Goal: Task Accomplishment & Management: Manage account settings

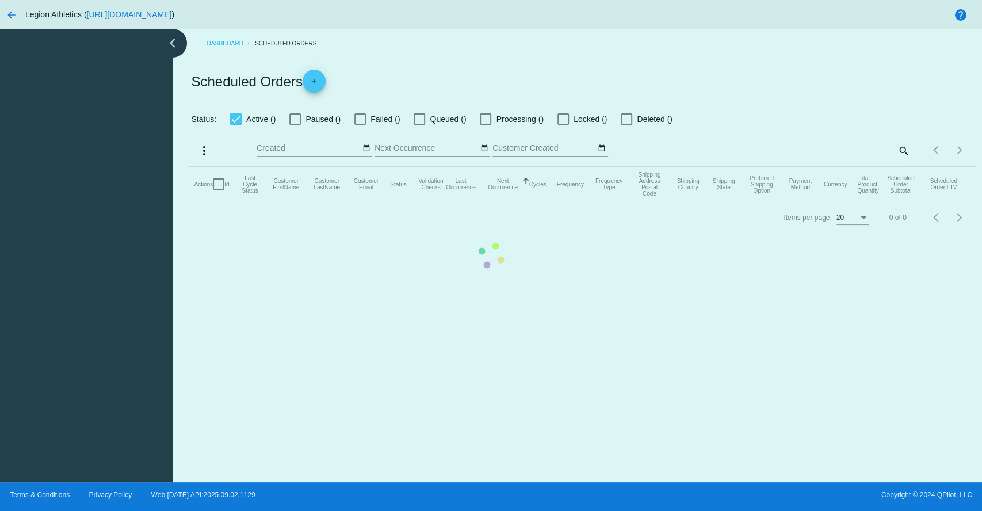
checkbox input "true"
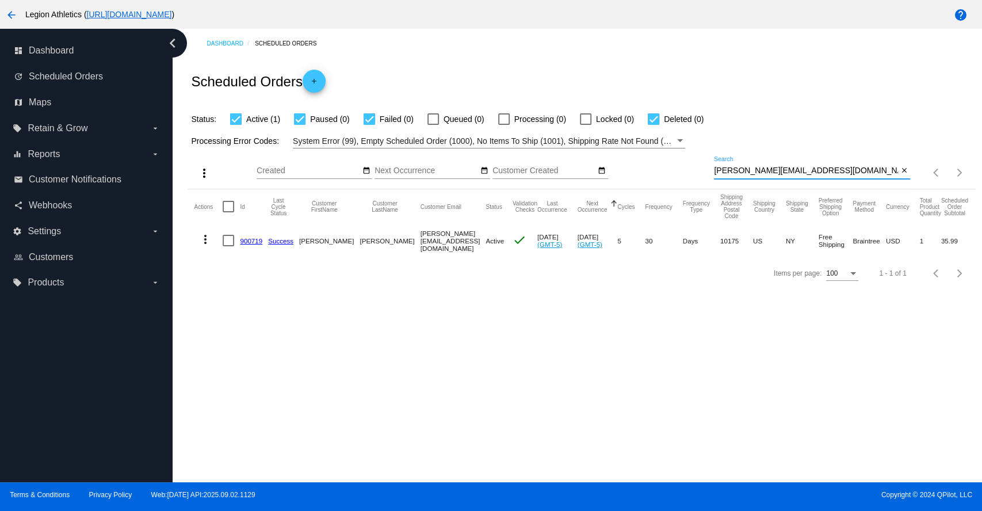
click at [754, 171] on input "[PERSON_NAME][EMAIL_ADDRESS][DOMAIN_NAME]" at bounding box center [806, 170] width 184 height 9
paste input "sisi718@ao"
type input "[EMAIL_ADDRESS][DOMAIN_NAME]"
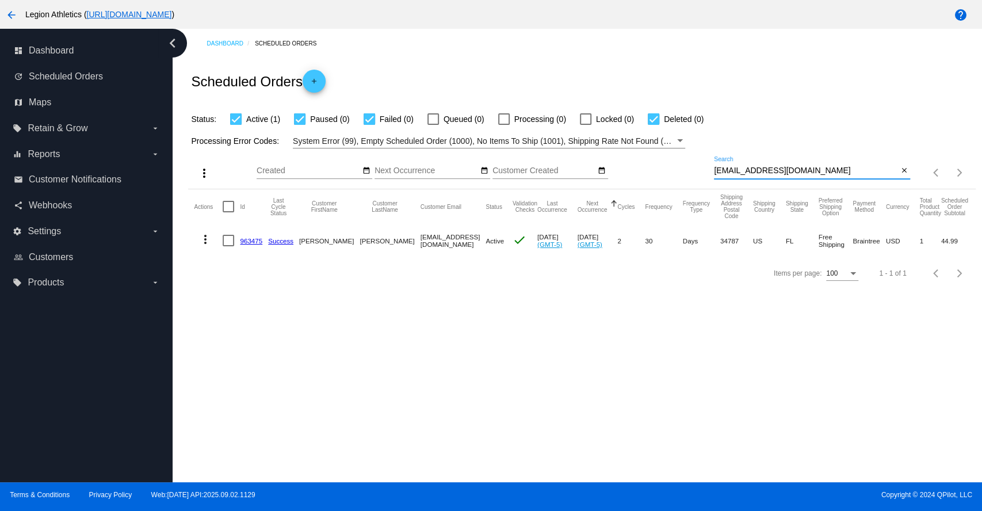
click at [253, 239] on link "963475" at bounding box center [251, 240] width 22 height 7
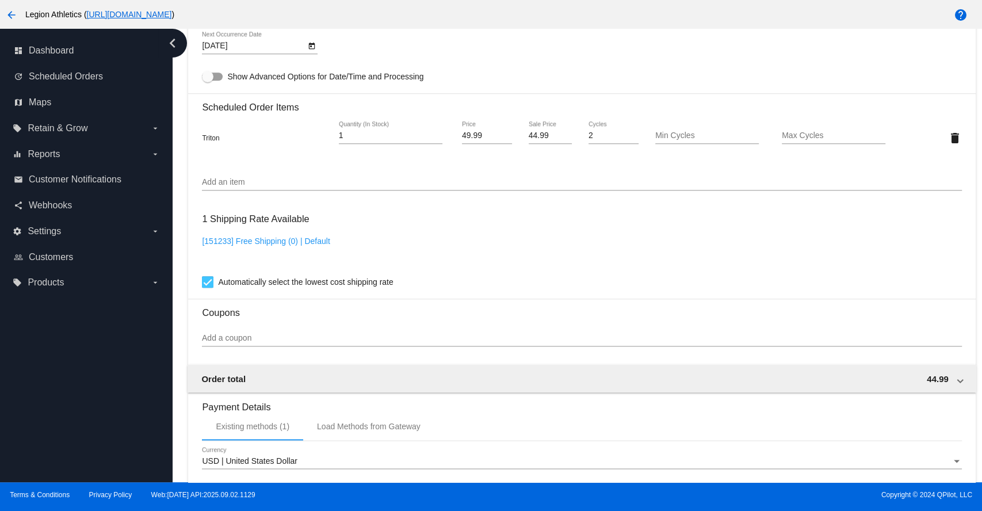
scroll to position [639, 0]
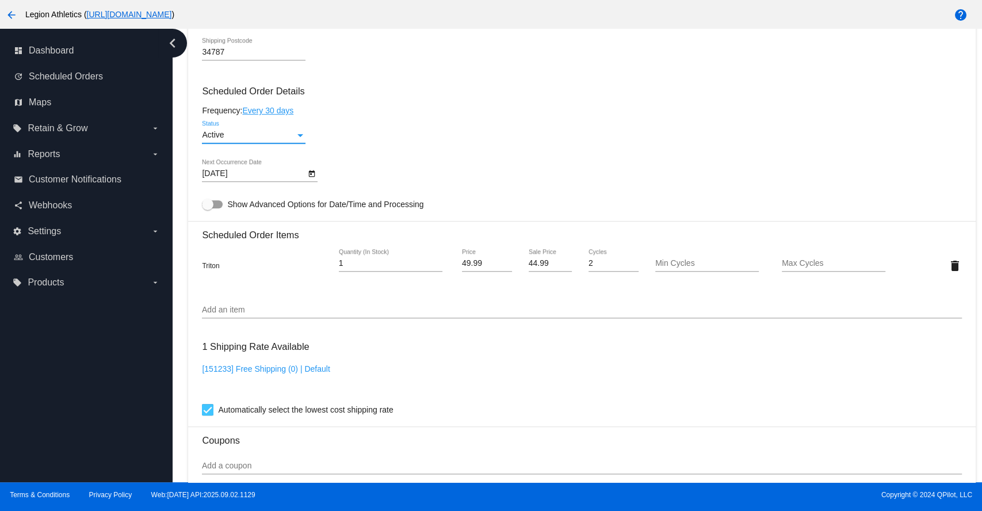
click at [300, 136] on div "Status" at bounding box center [300, 135] width 10 height 9
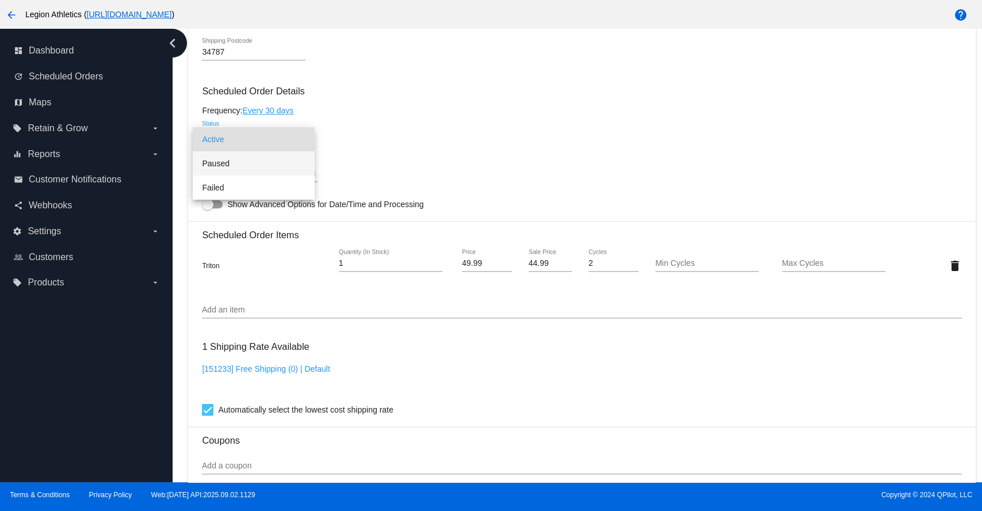
click at [217, 162] on span "Paused" at bounding box center [254, 163] width 104 height 24
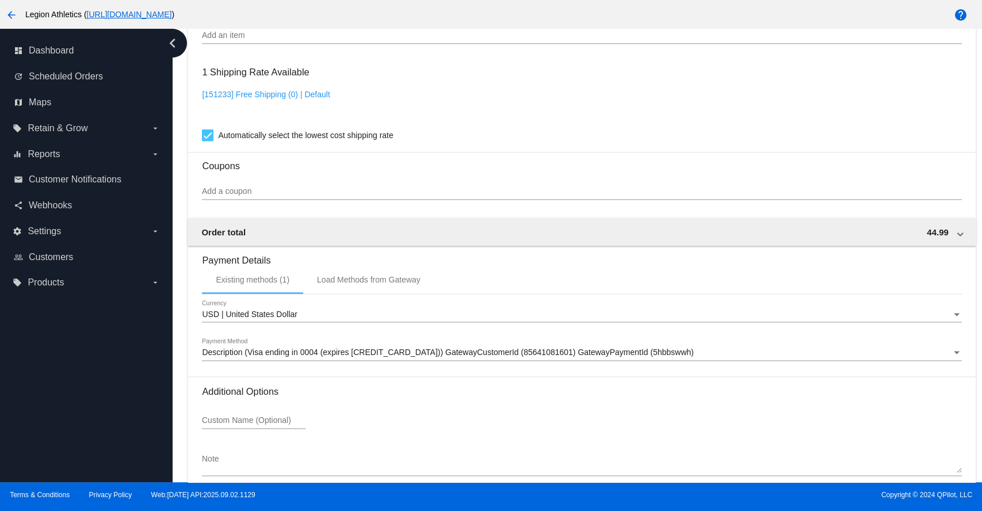
scroll to position [978, 0]
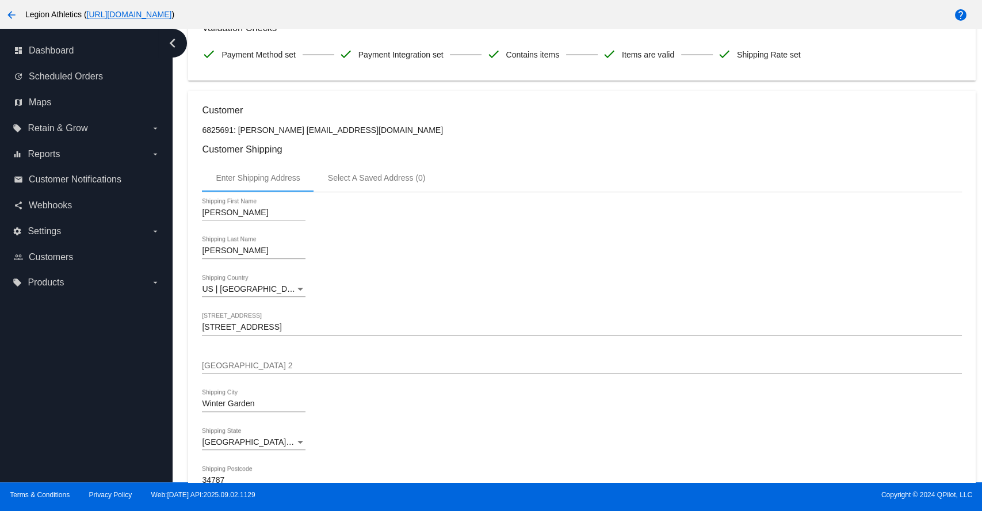
scroll to position [0, 0]
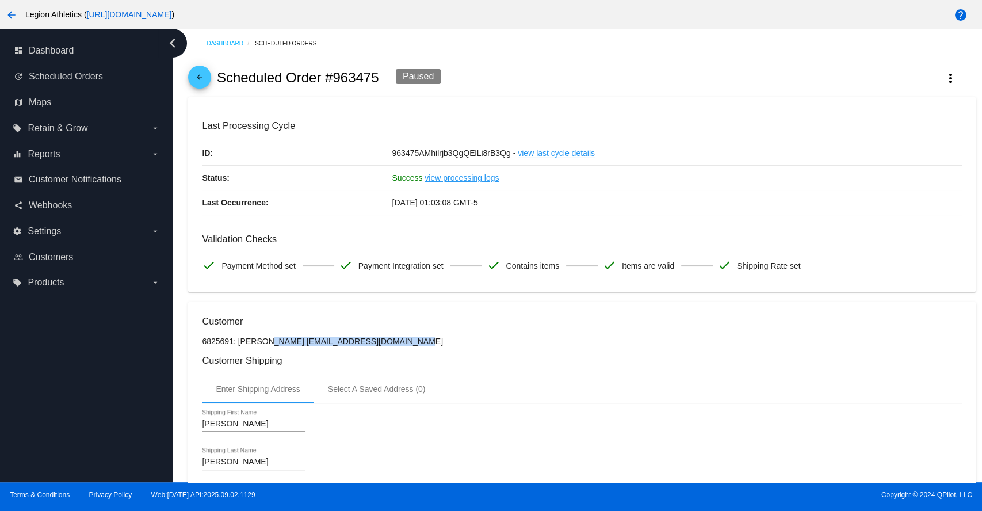
drag, startPoint x: 375, startPoint y: 339, endPoint x: 238, endPoint y: 339, distance: 136.9
click at [238, 339] on p "6825691: [PERSON_NAME] [EMAIL_ADDRESS][DOMAIN_NAME]" at bounding box center [581, 341] width 759 height 9
copy p "[PERSON_NAME] [EMAIL_ADDRESS][DOMAIN_NAME]"
